Goal: Check status: Check status

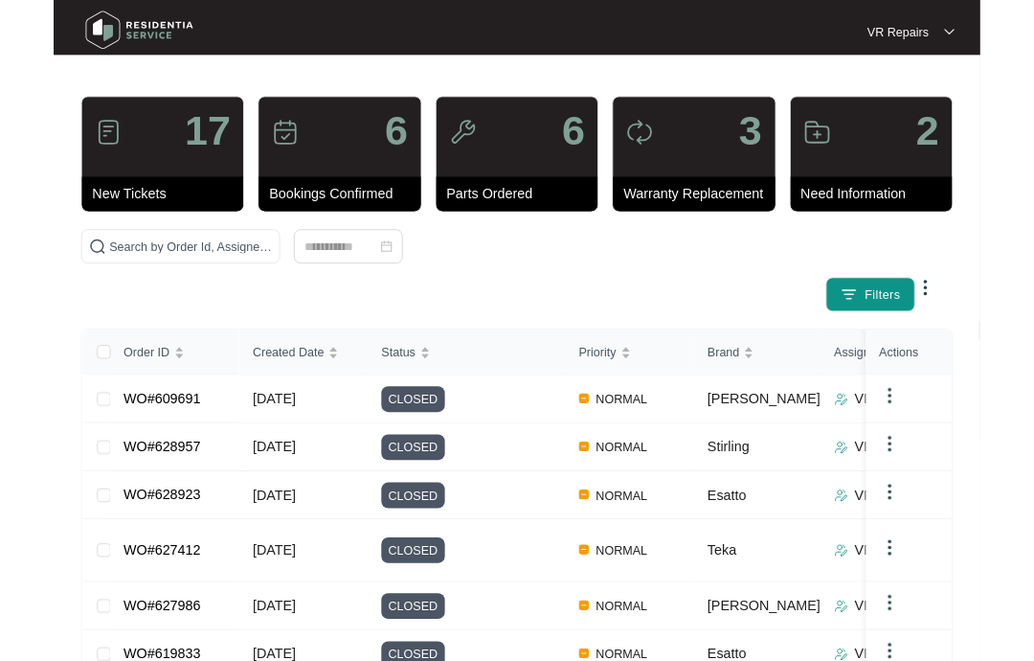
scroll to position [377, 0]
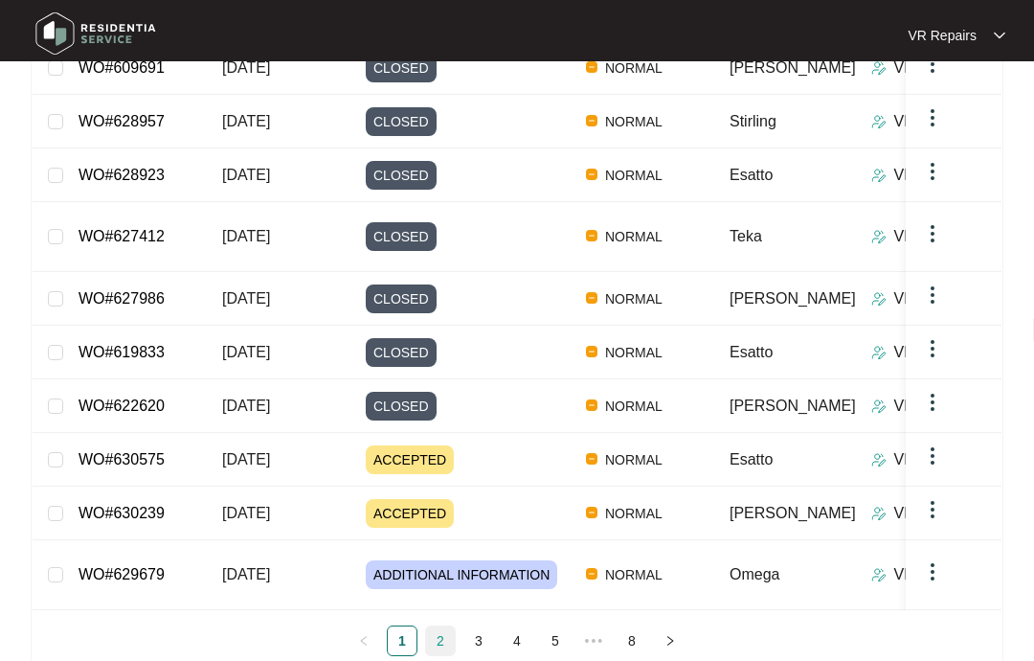
click at [441, 626] on link "2" at bounding box center [440, 640] width 29 height 29
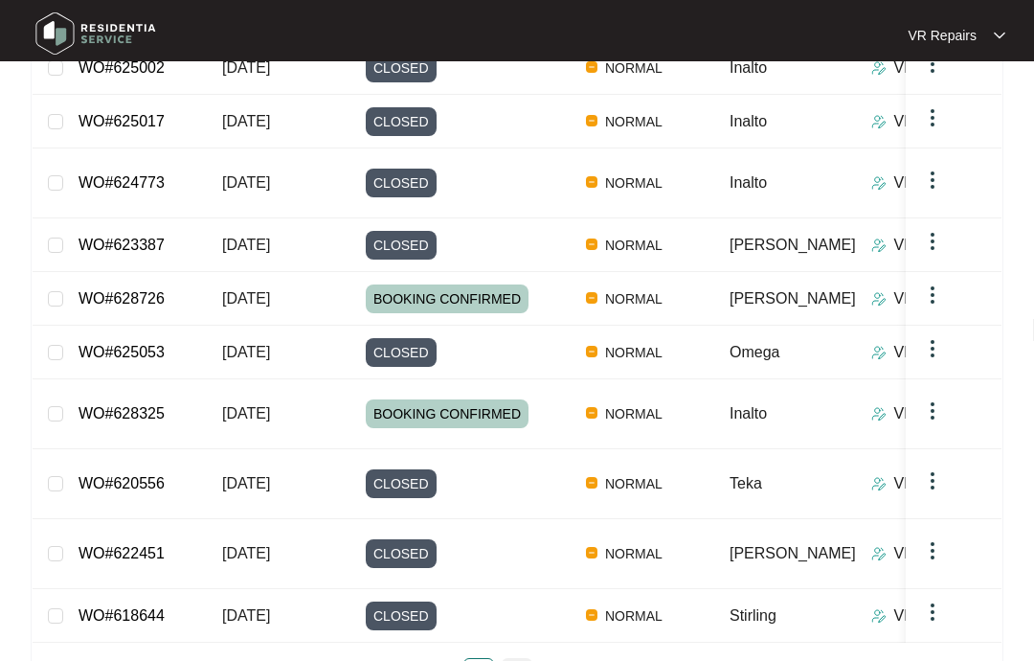
click at [526, 659] on link "4" at bounding box center [517, 673] width 29 height 29
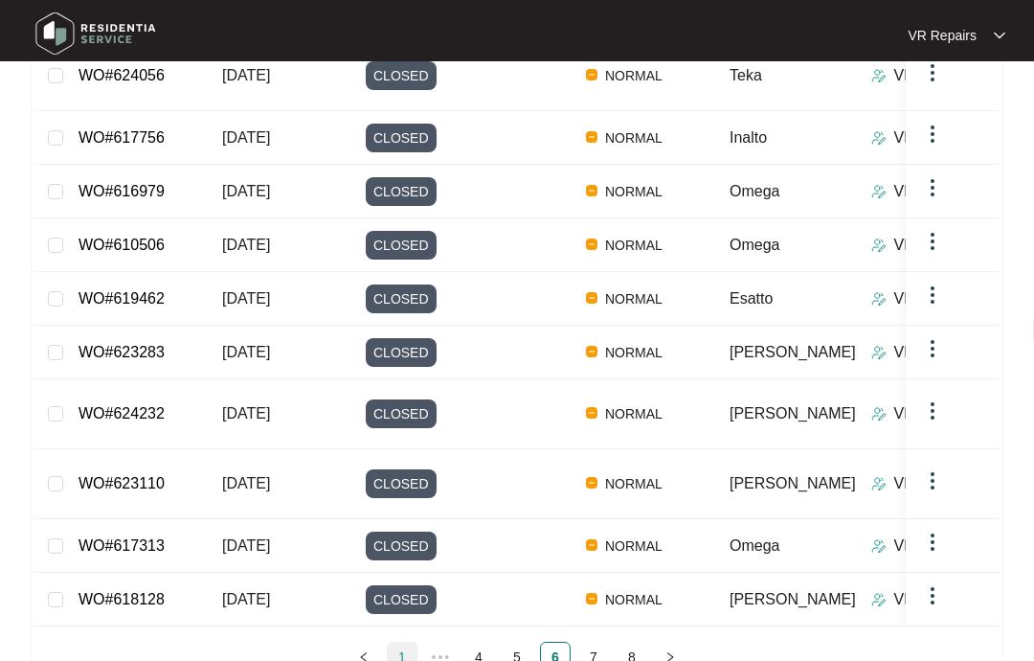
click at [414, 642] on link "1" at bounding box center [402, 656] width 29 height 29
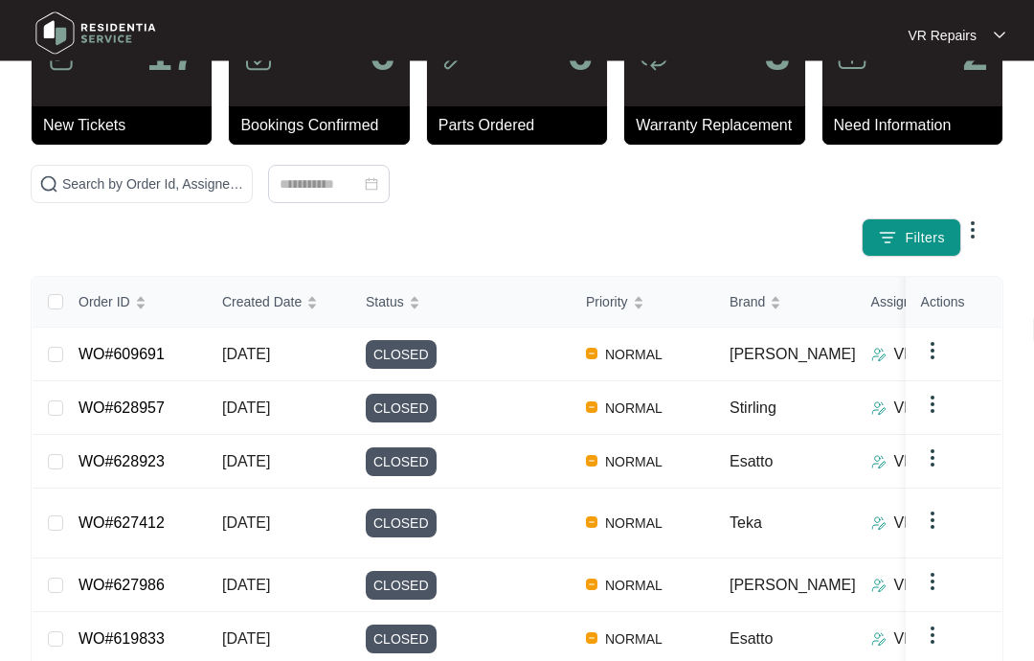
scroll to position [0, 0]
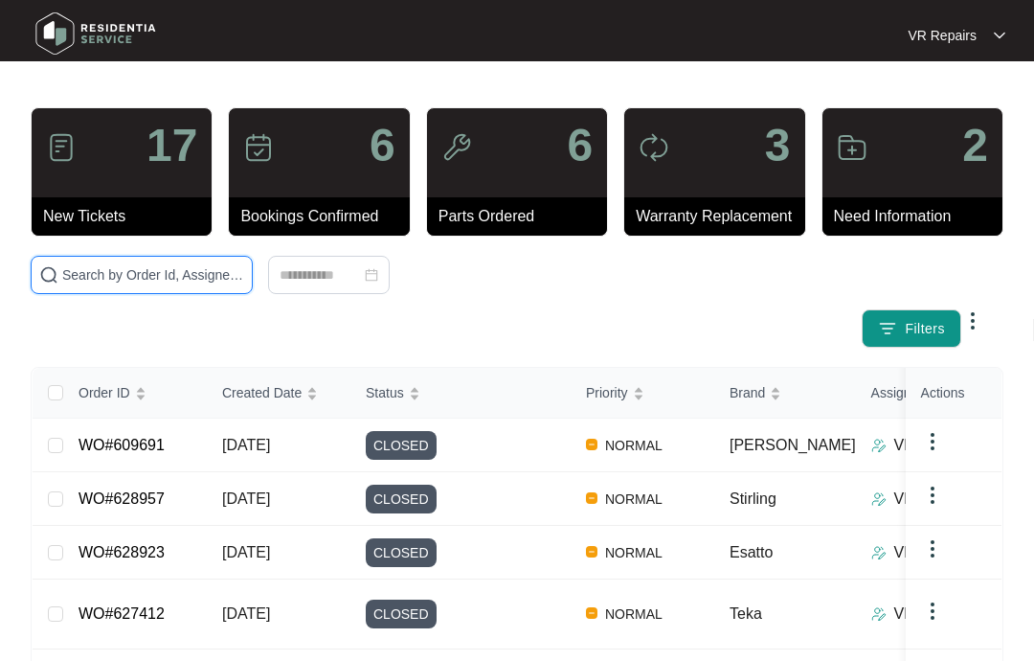
click at [183, 274] on input "text" at bounding box center [153, 274] width 182 height 21
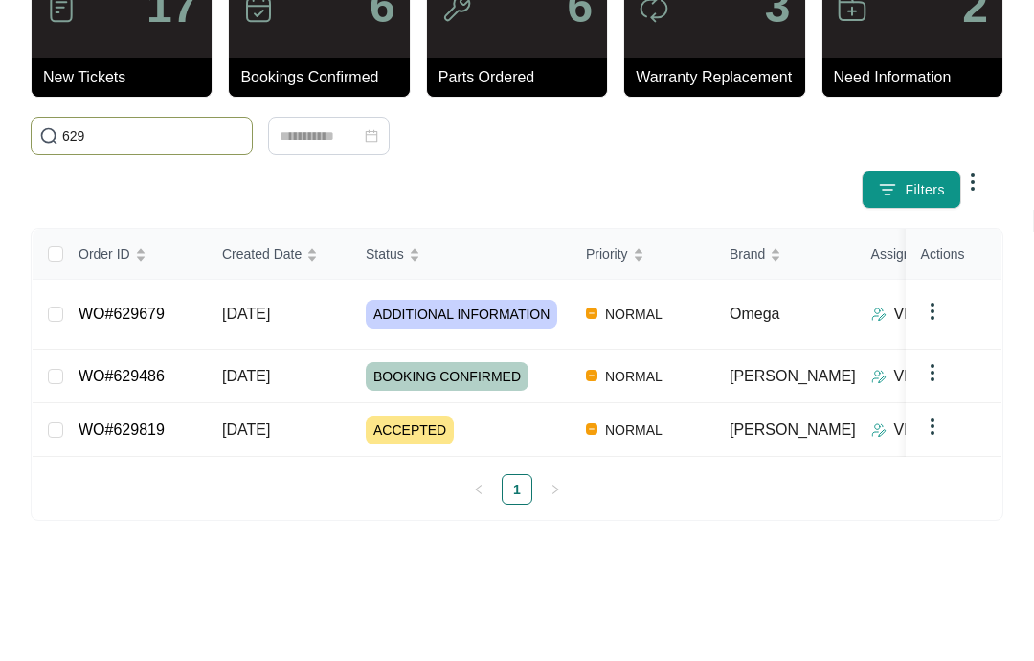
scroll to position [30, 0]
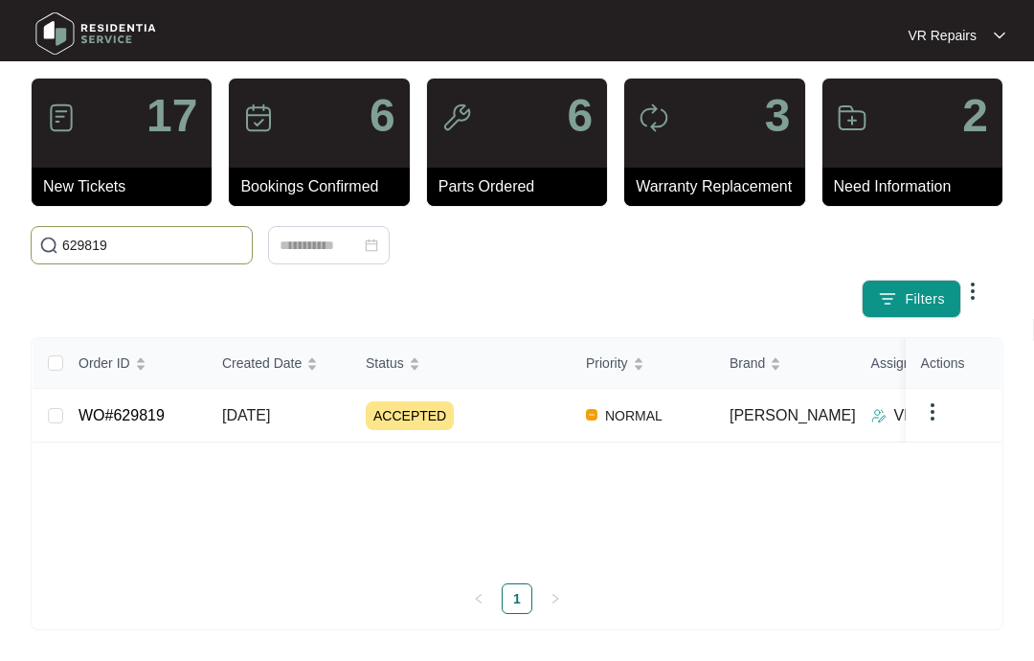
type input "629819"
click at [175, 411] on td "WO#629819" at bounding box center [135, 416] width 144 height 54
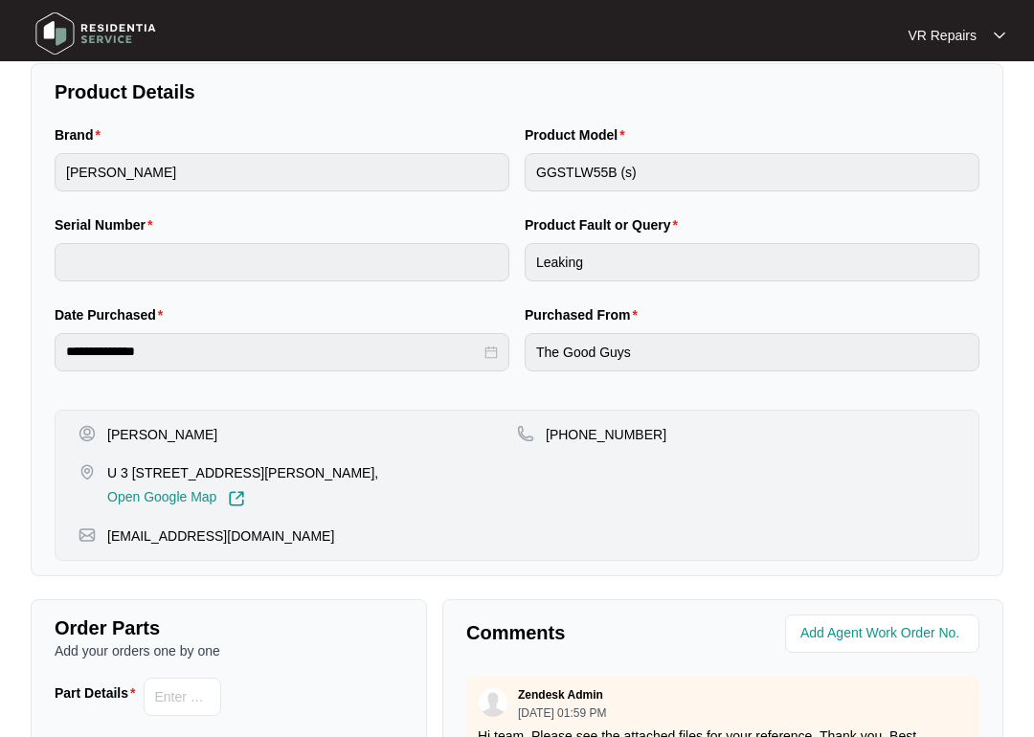
scroll to position [372, 0]
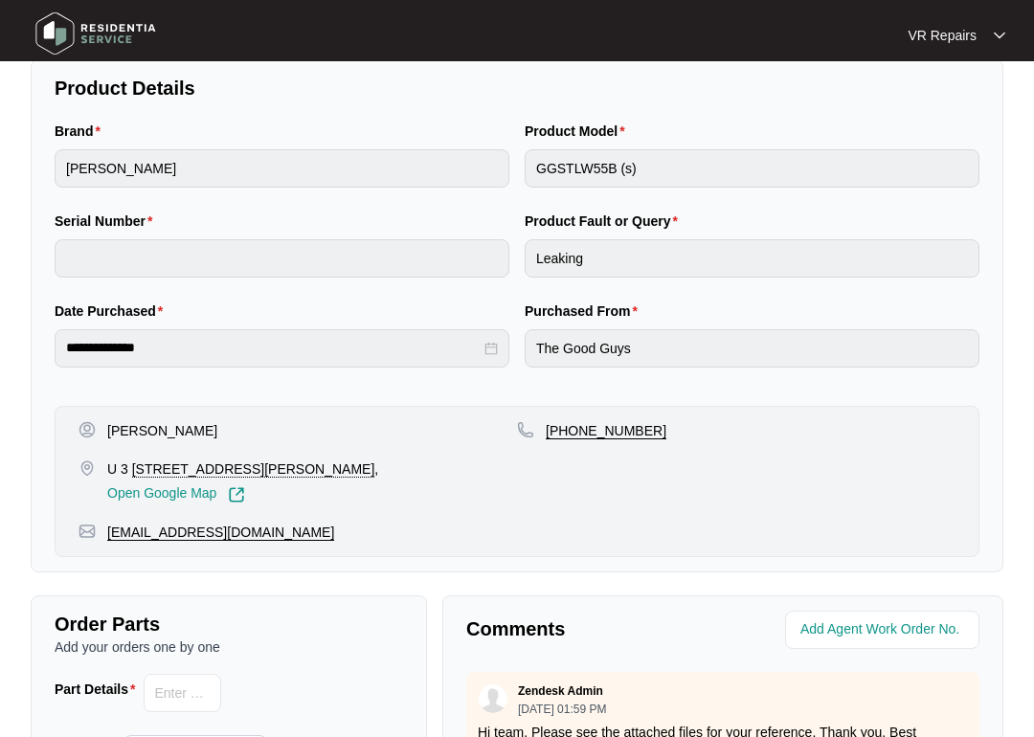
click at [207, 531] on p "[EMAIL_ADDRESS][DOMAIN_NAME]" at bounding box center [220, 532] width 227 height 19
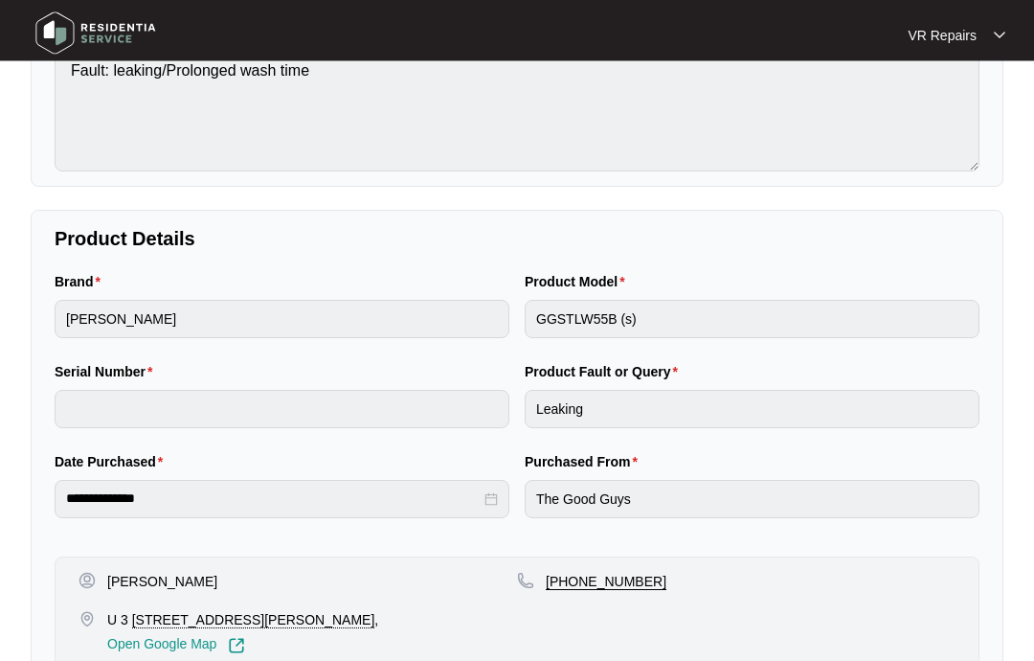
scroll to position [0, 0]
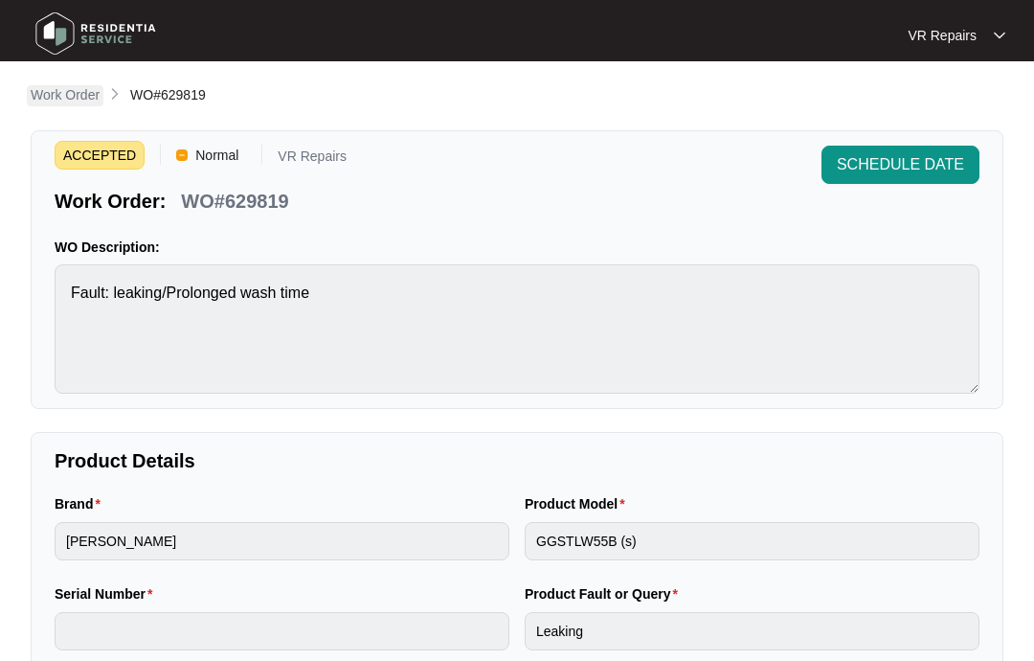
click at [70, 101] on p "Work Order" at bounding box center [65, 94] width 69 height 19
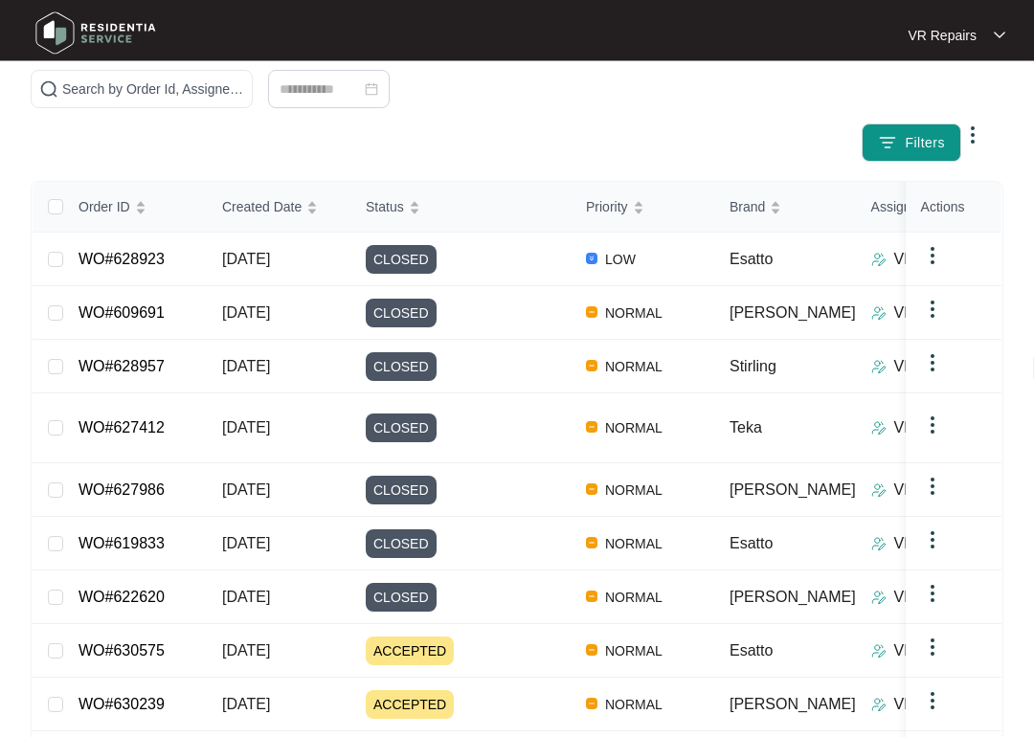
scroll to position [186, 0]
click at [158, 257] on link "WO#628923" at bounding box center [122, 259] width 86 height 16
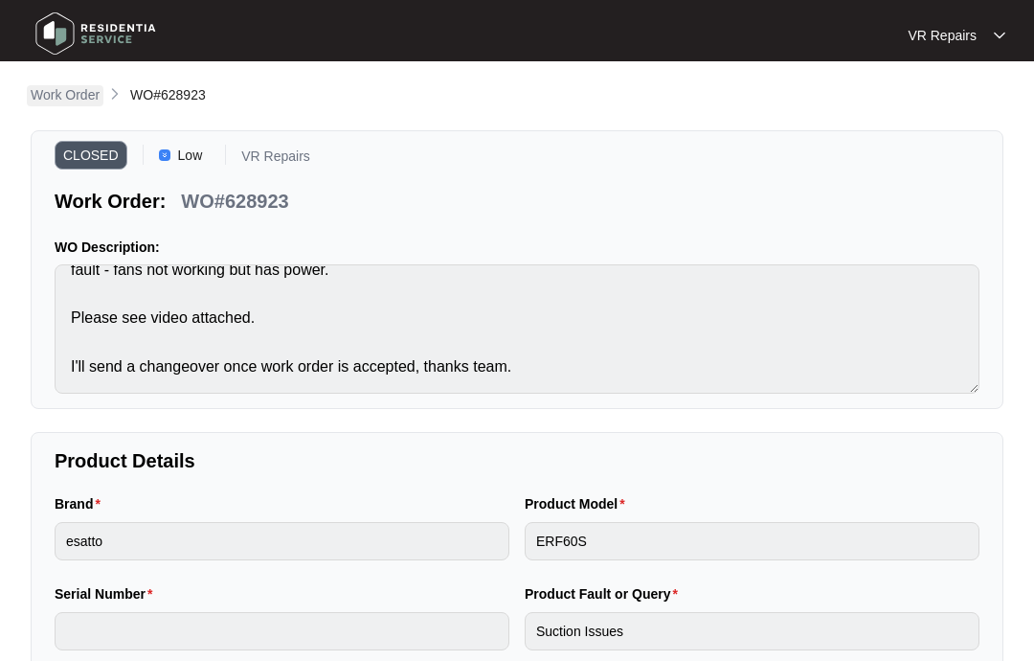
click at [71, 87] on p "Work Order" at bounding box center [65, 94] width 69 height 19
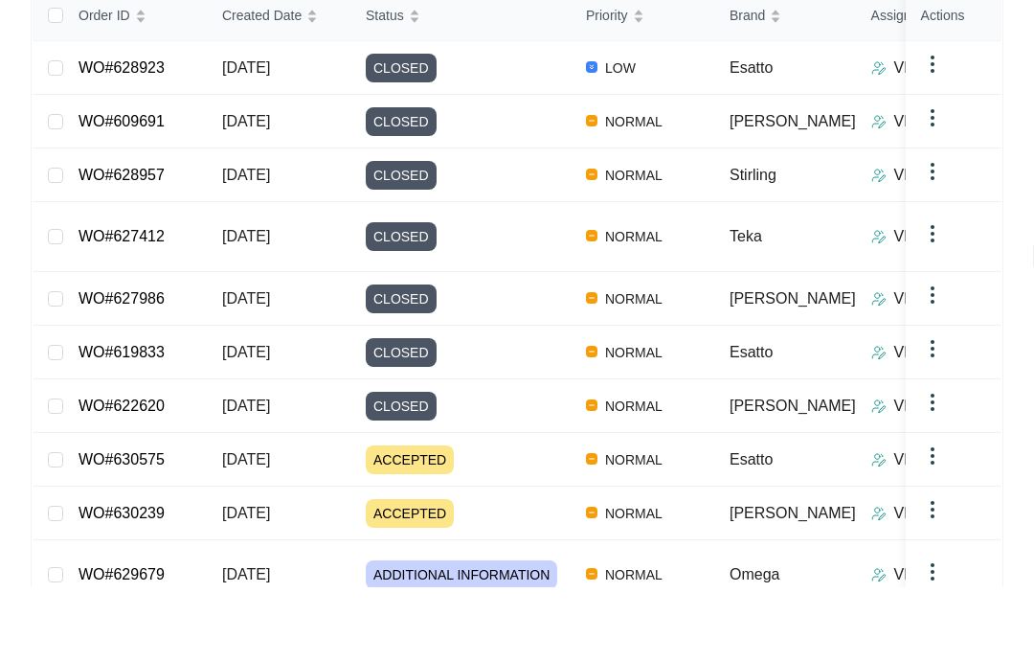
scroll to position [377, 0]
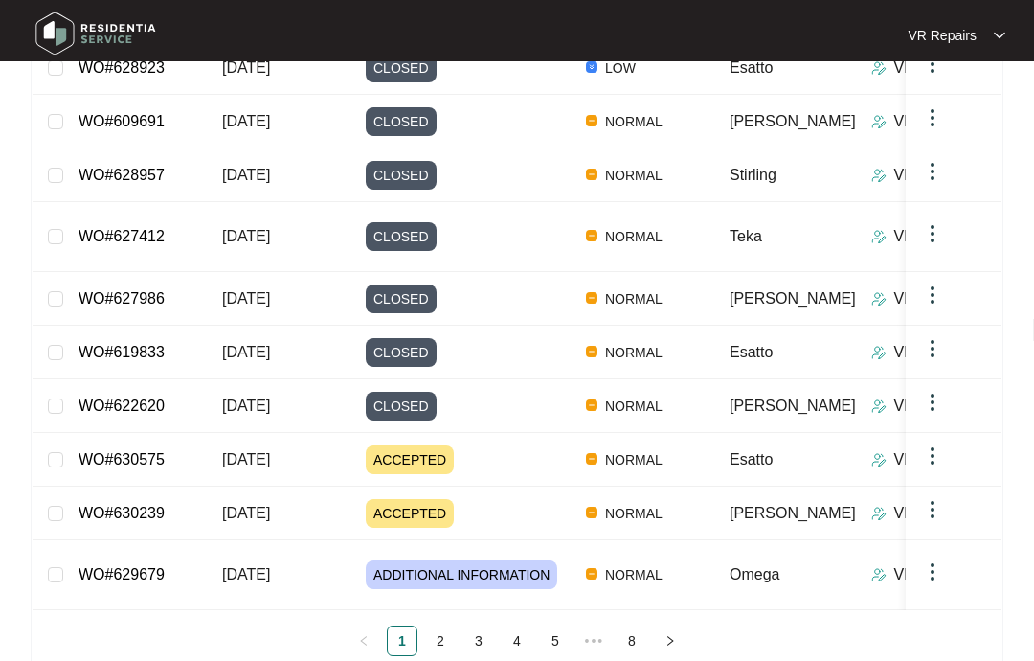
click at [145, 566] on link "WO#629679" at bounding box center [122, 574] width 86 height 16
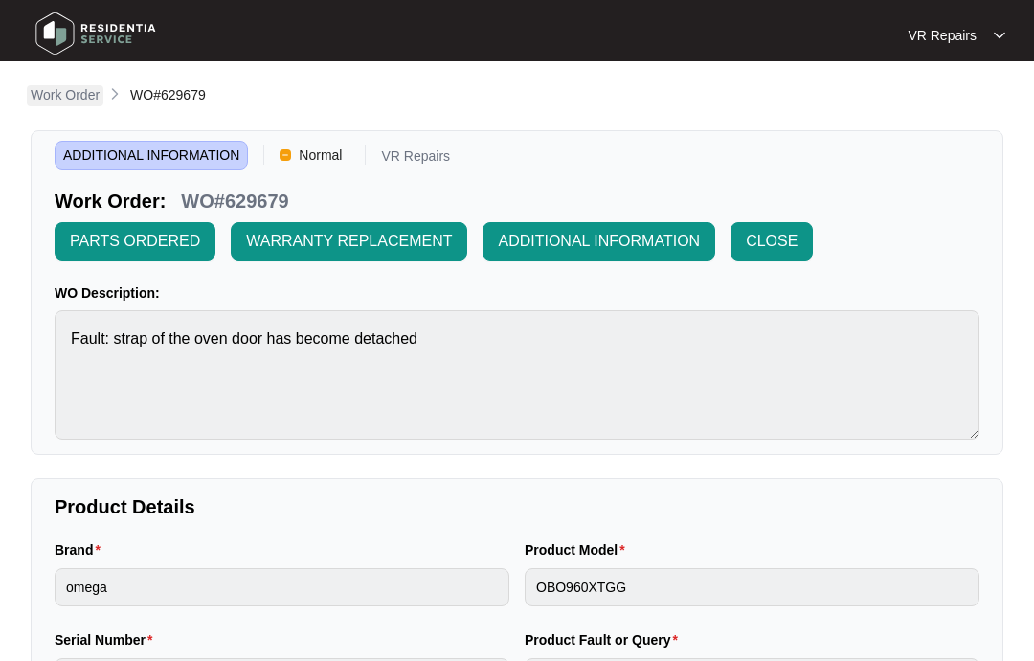
click at [69, 93] on p "Work Order" at bounding box center [65, 94] width 69 height 19
